Goal: Find specific page/section

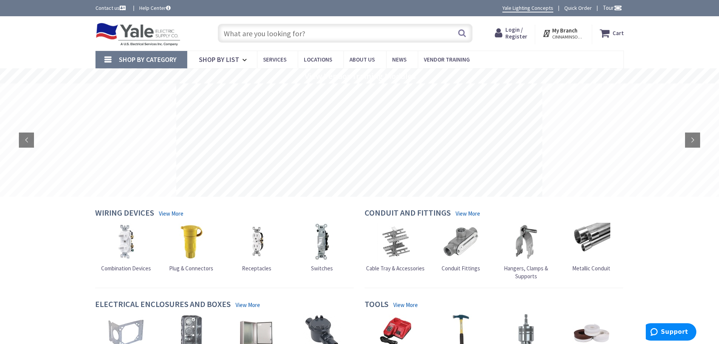
click at [261, 36] on input "text" at bounding box center [345, 33] width 255 height 19
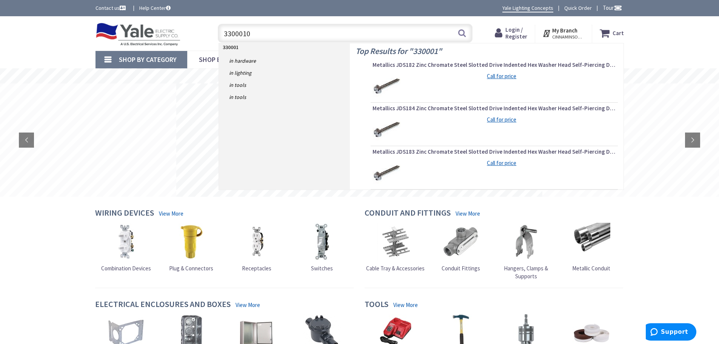
type input "33000102"
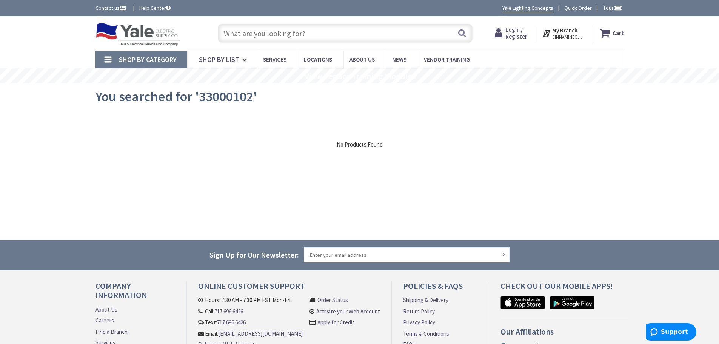
click at [310, 34] on input "text" at bounding box center [345, 33] width 255 height 19
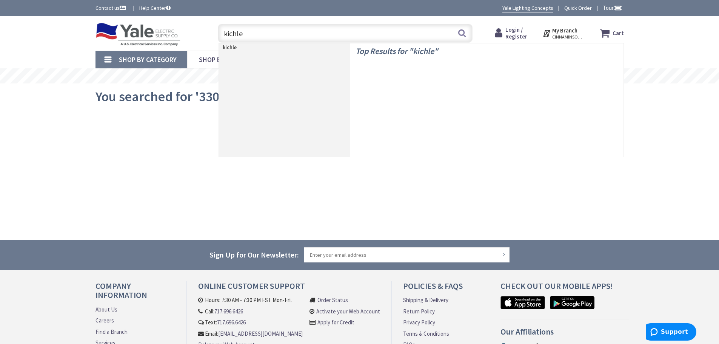
type input "kichler"
